Goal: Find contact information: Obtain details needed to contact an individual or organization

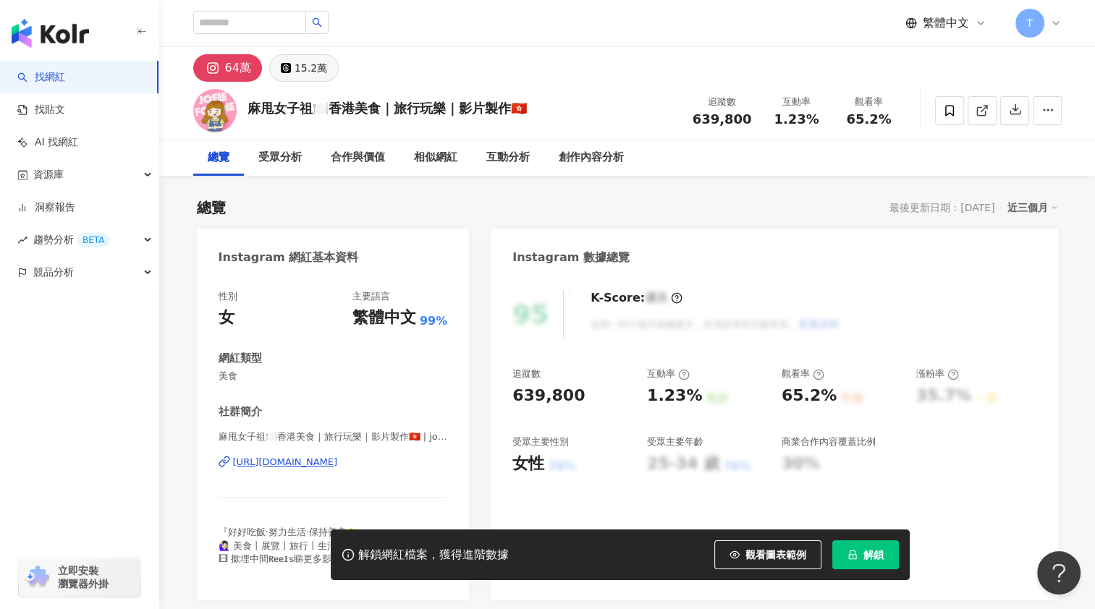
click at [307, 68] on div "15.2萬" at bounding box center [310, 68] width 33 height 20
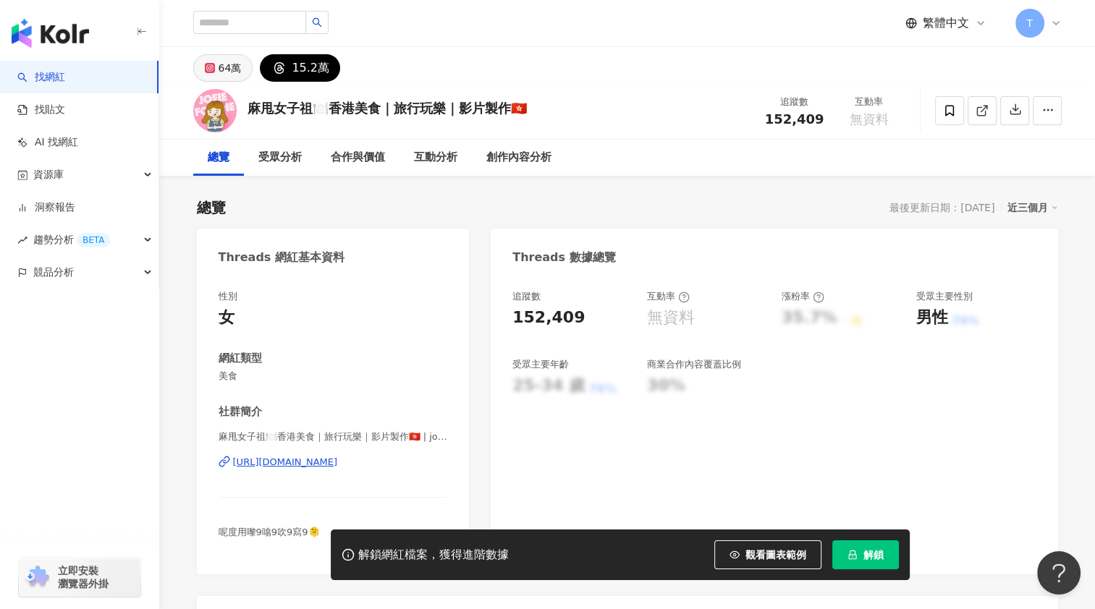
click at [213, 70] on icon at bounding box center [210, 68] width 10 height 10
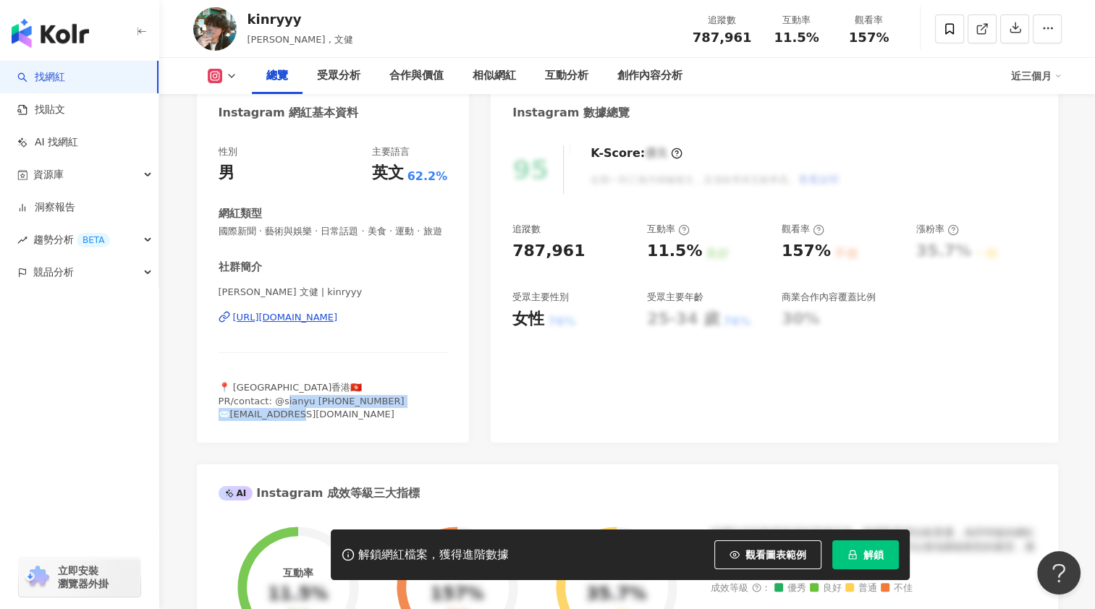
drag, startPoint x: 344, startPoint y: 427, endPoint x: 318, endPoint y: 418, distance: 28.1
click at [318, 418] on span "📍 [GEOGRAPHIC_DATA]香港🇭🇰 PR/contact: @sianyu [PHONE_NUMBER] ✉️[EMAIL_ADDRESS][DO…" at bounding box center [311, 400] width 186 height 37
copy span "97030434 ✉️[EMAIL_ADDRESS][DOMAIN_NAME]"
